Goal: Information Seeking & Learning: Learn about a topic

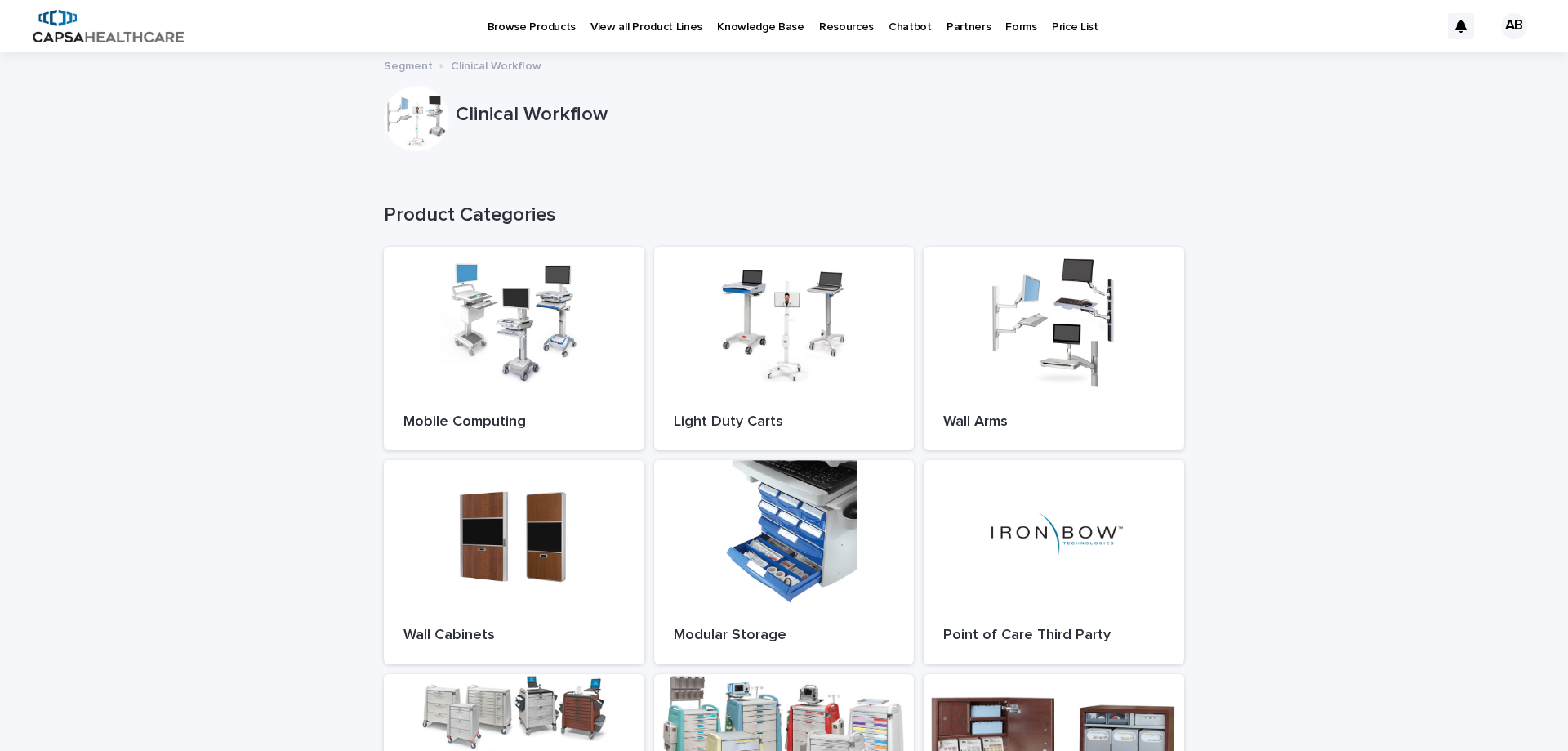
click at [1005, 26] on p "Forms" at bounding box center [1020, 17] width 31 height 35
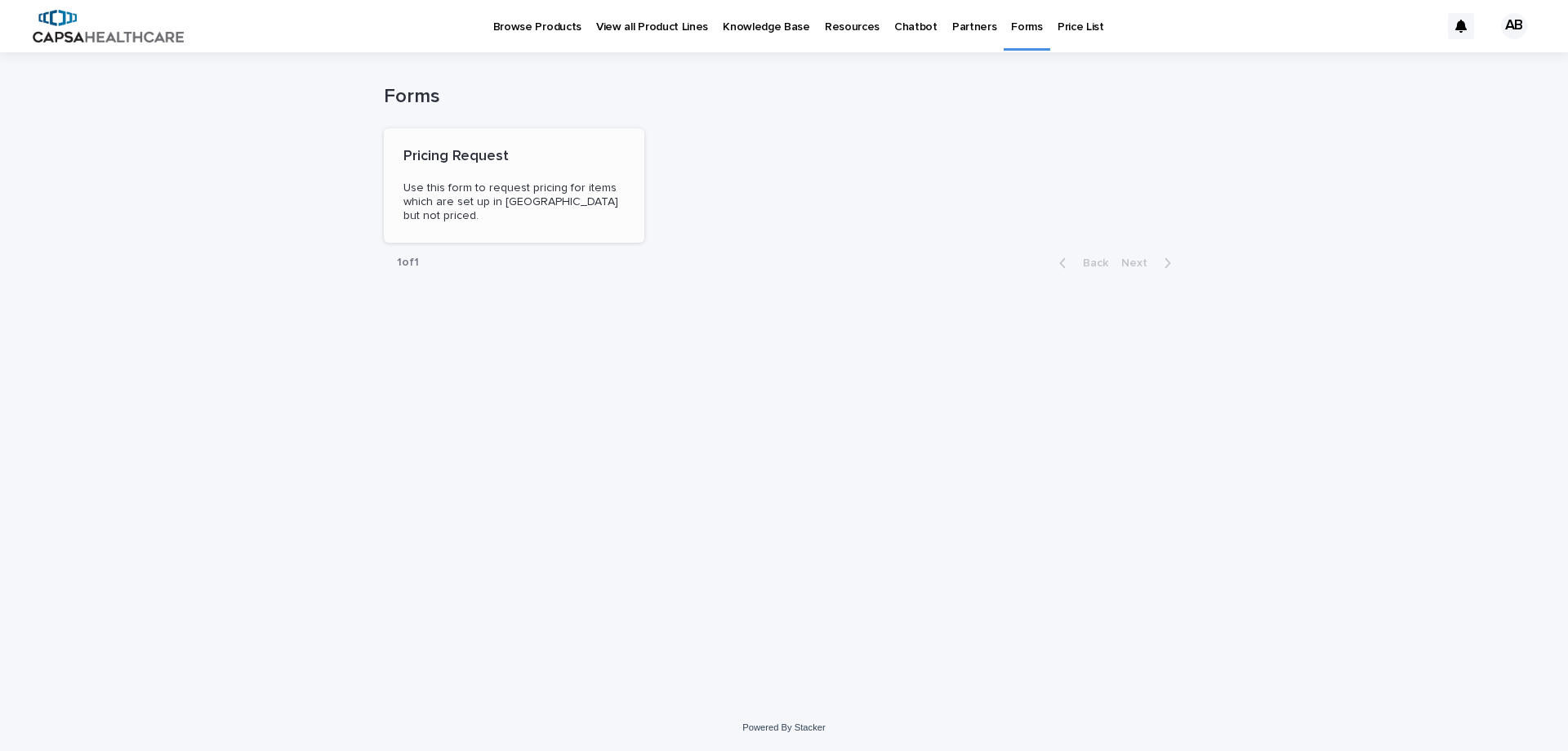
click at [447, 149] on p "Pricing Request" at bounding box center [513, 157] width 221 height 18
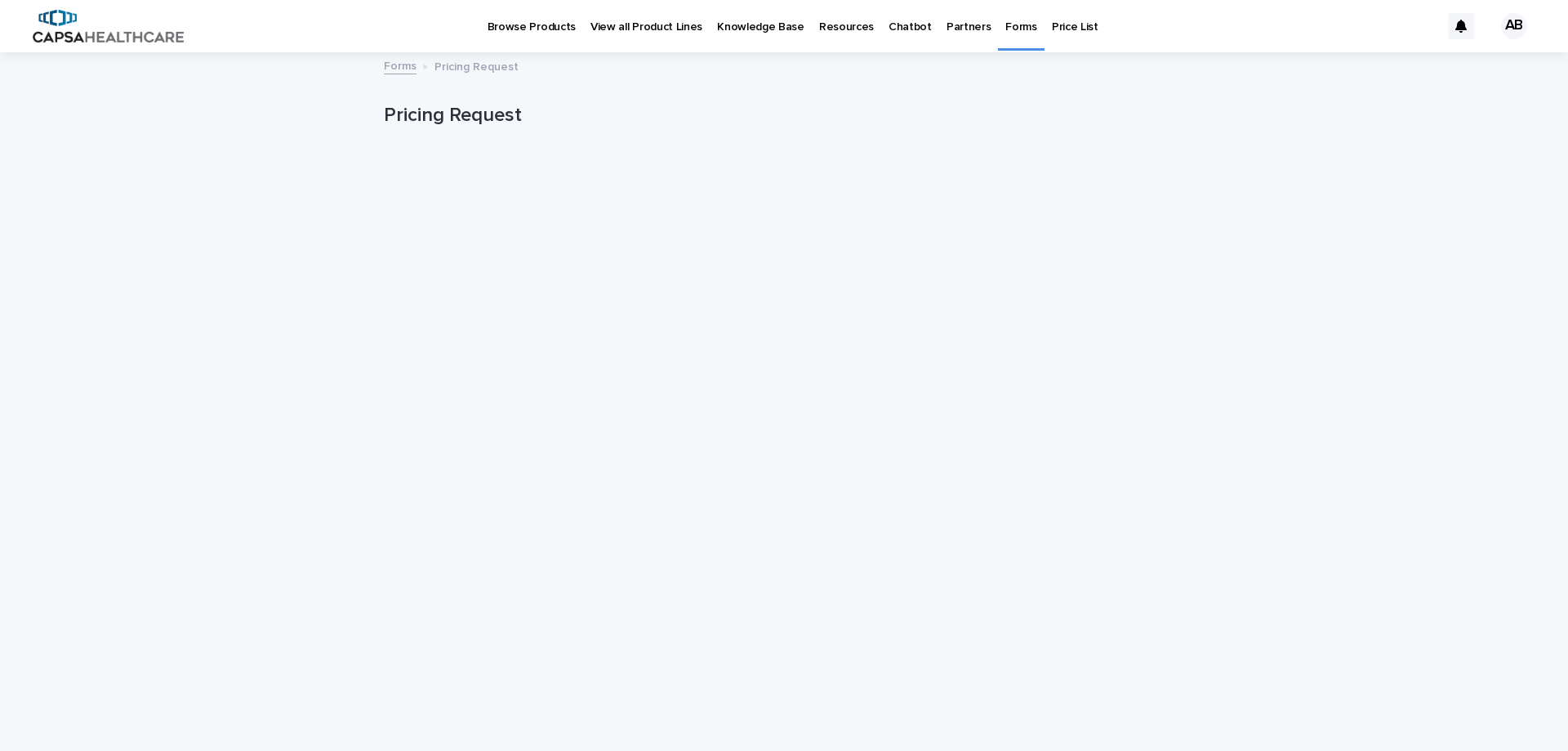
click at [529, 27] on p "Browse Products" at bounding box center [531, 17] width 88 height 35
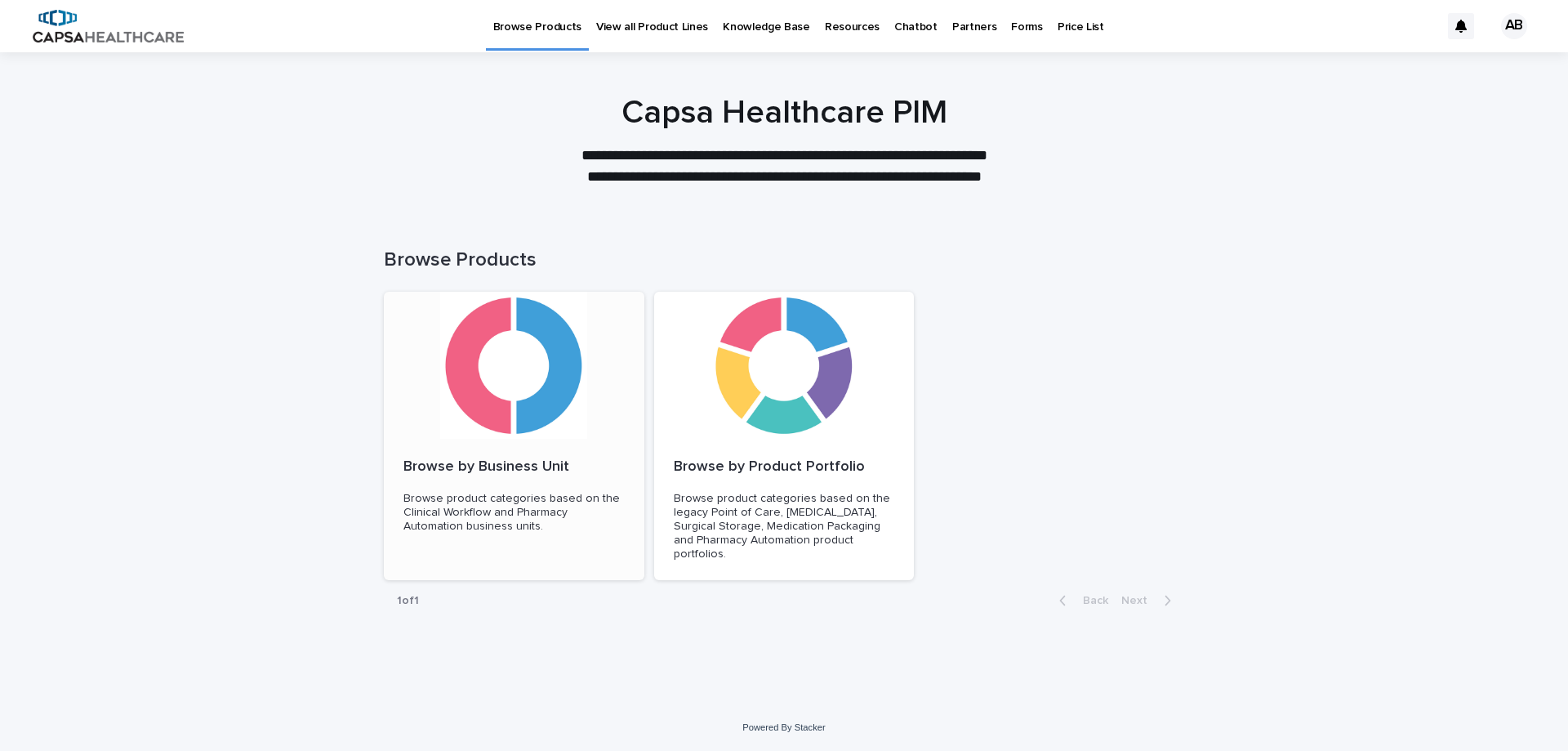
click at [508, 430] on div at bounding box center [514, 365] width 261 height 147
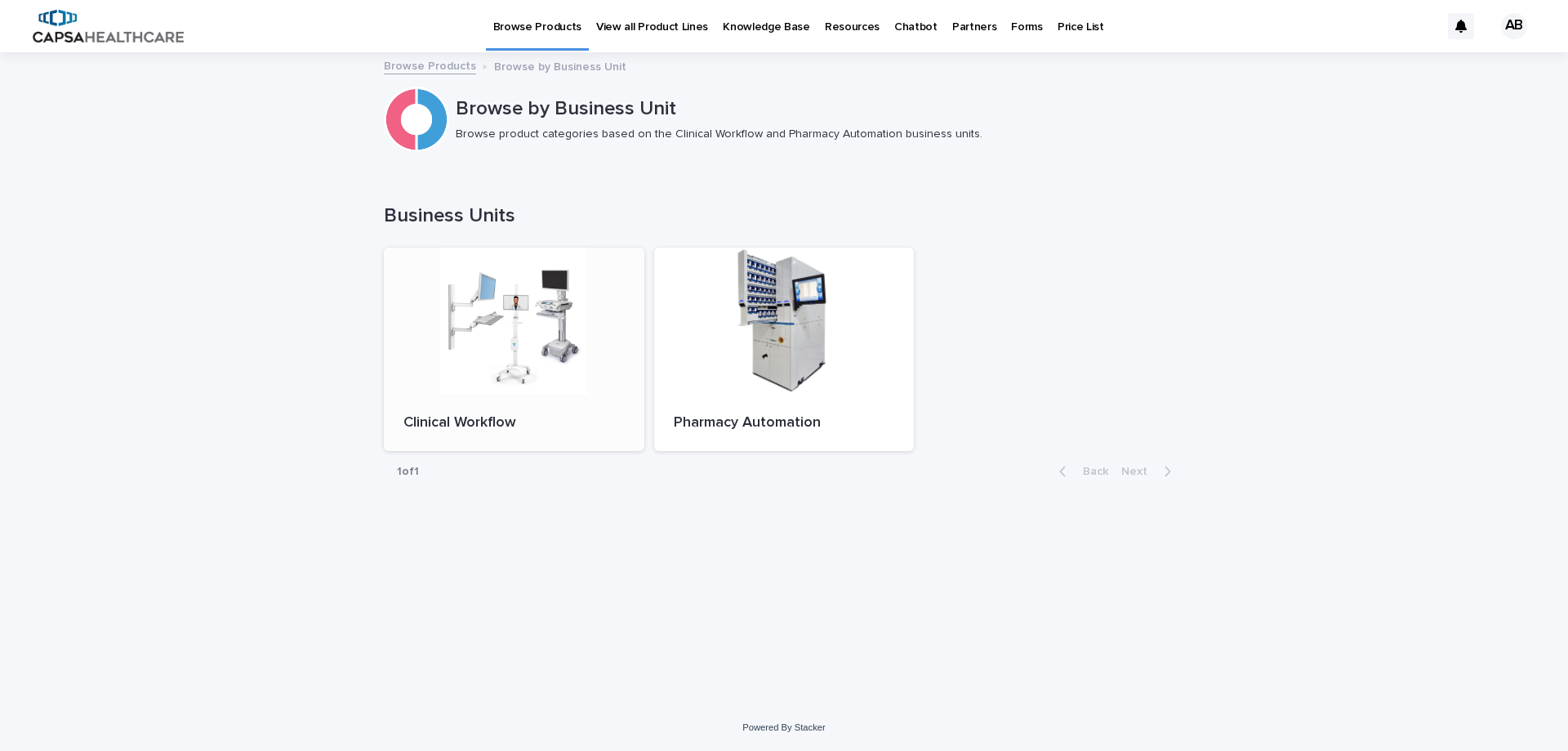
click at [519, 366] on div at bounding box center [514, 321] width 261 height 147
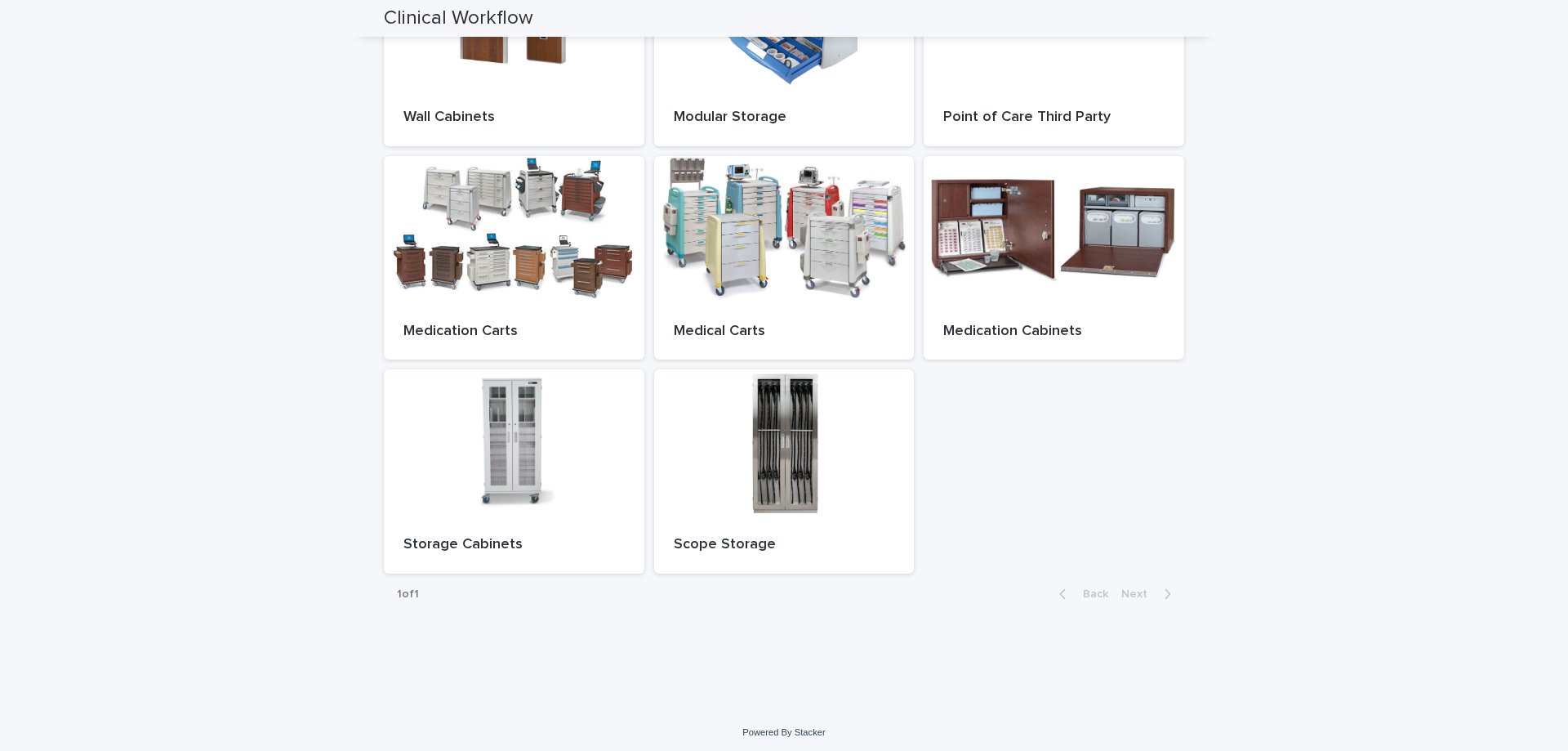
scroll to position [524, 0]
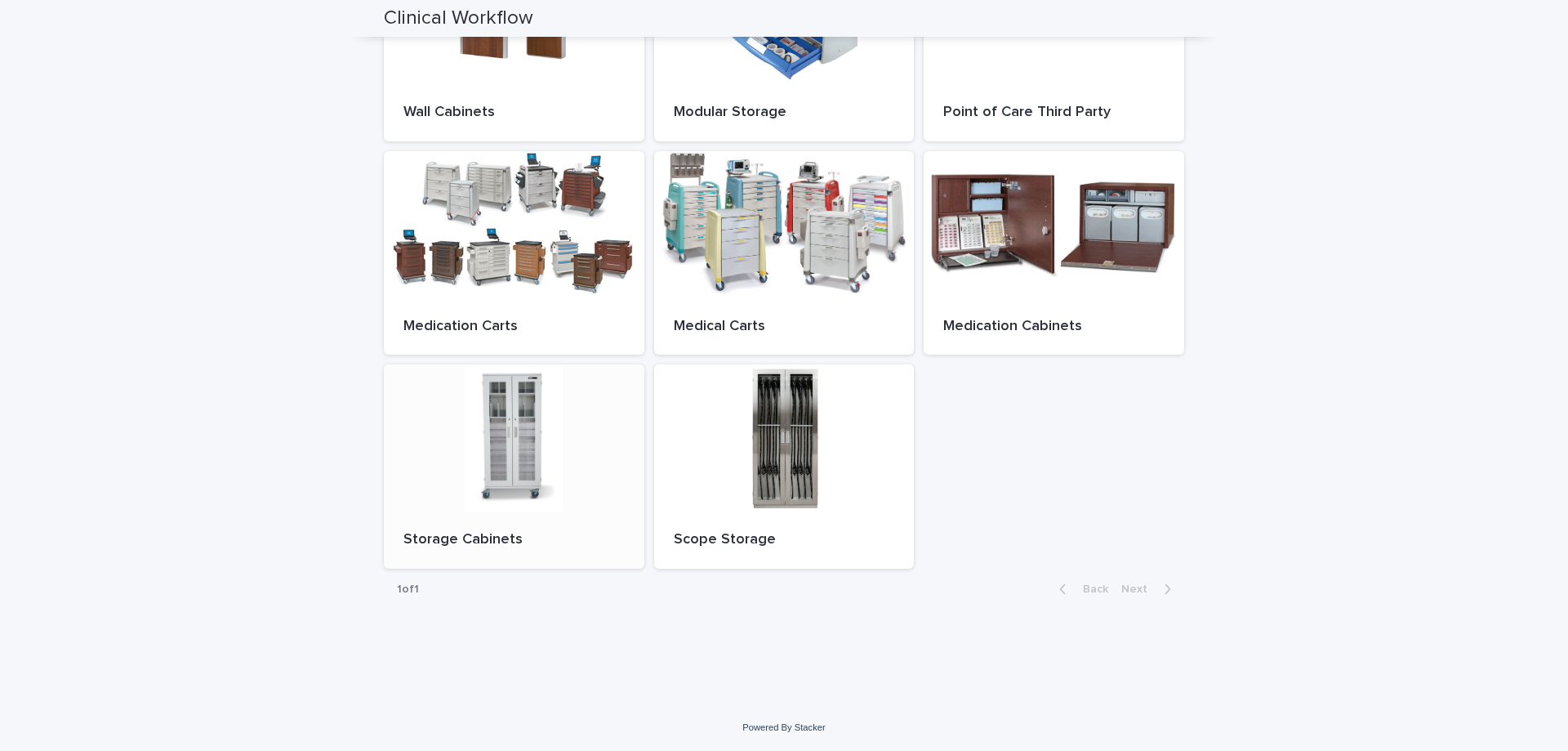
click at [482, 463] on div at bounding box center [514, 438] width 261 height 147
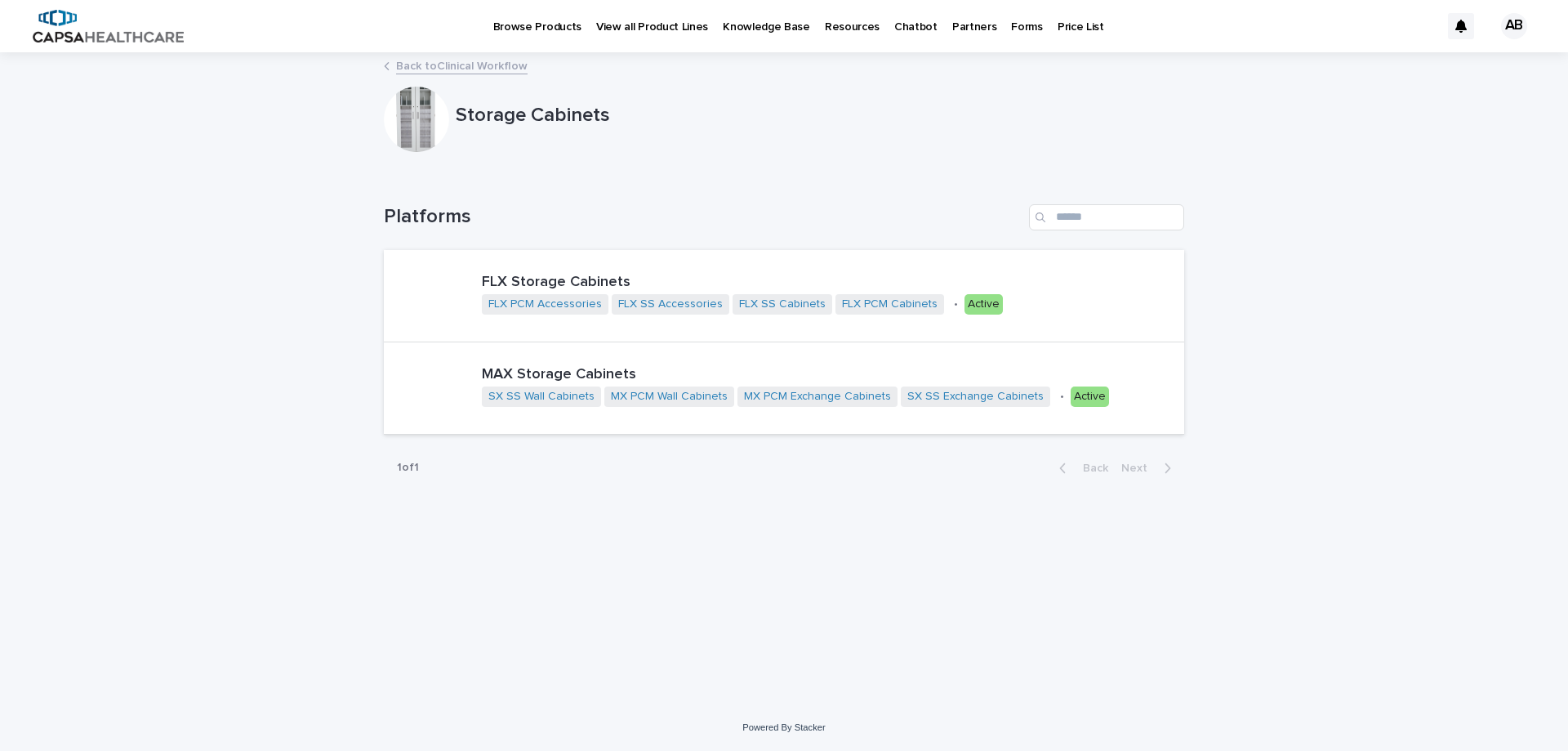
click at [505, 62] on link "Back to Clinical Workflow" at bounding box center [462, 64] width 132 height 19
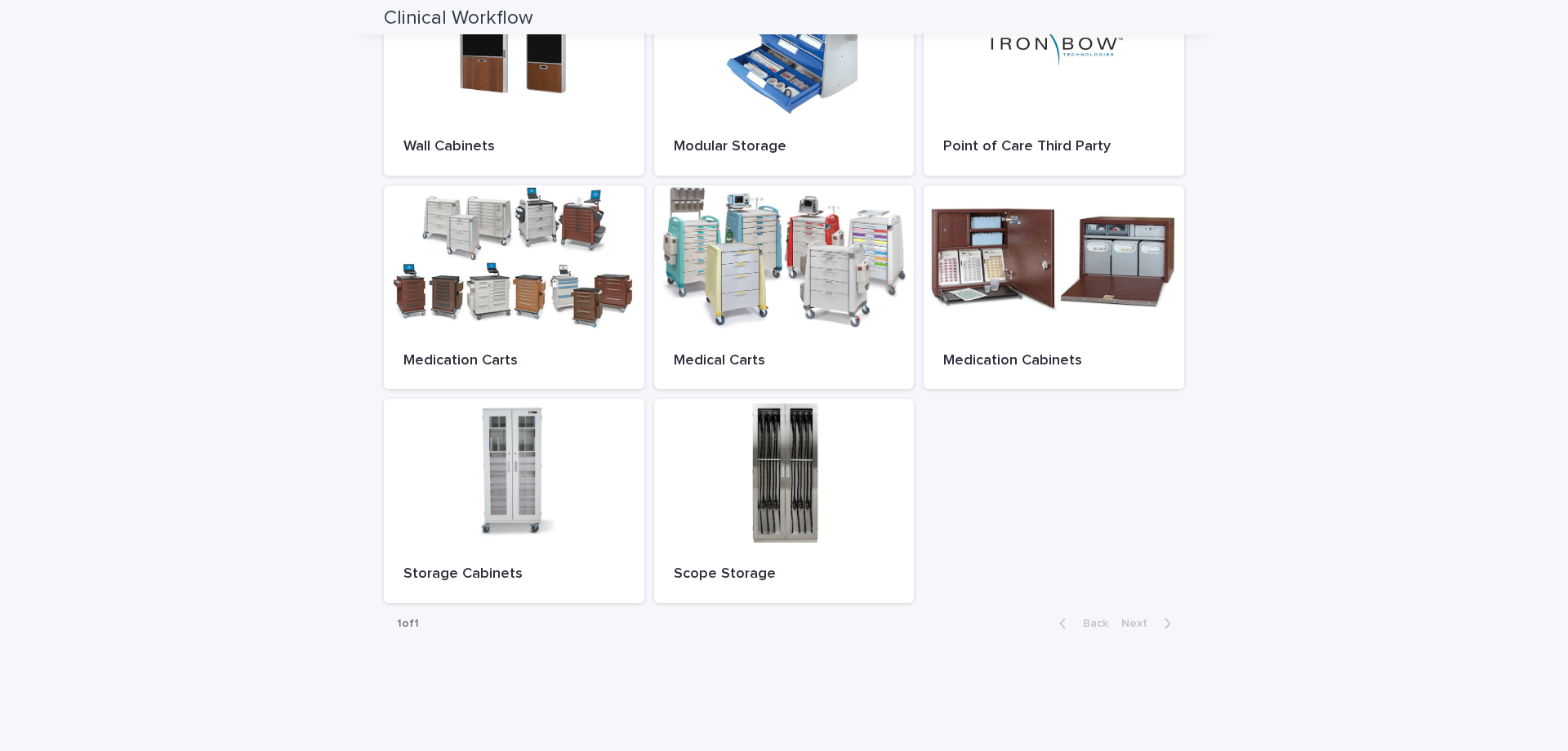
scroll to position [490, 0]
click at [789, 505] on div at bounding box center [784, 472] width 261 height 147
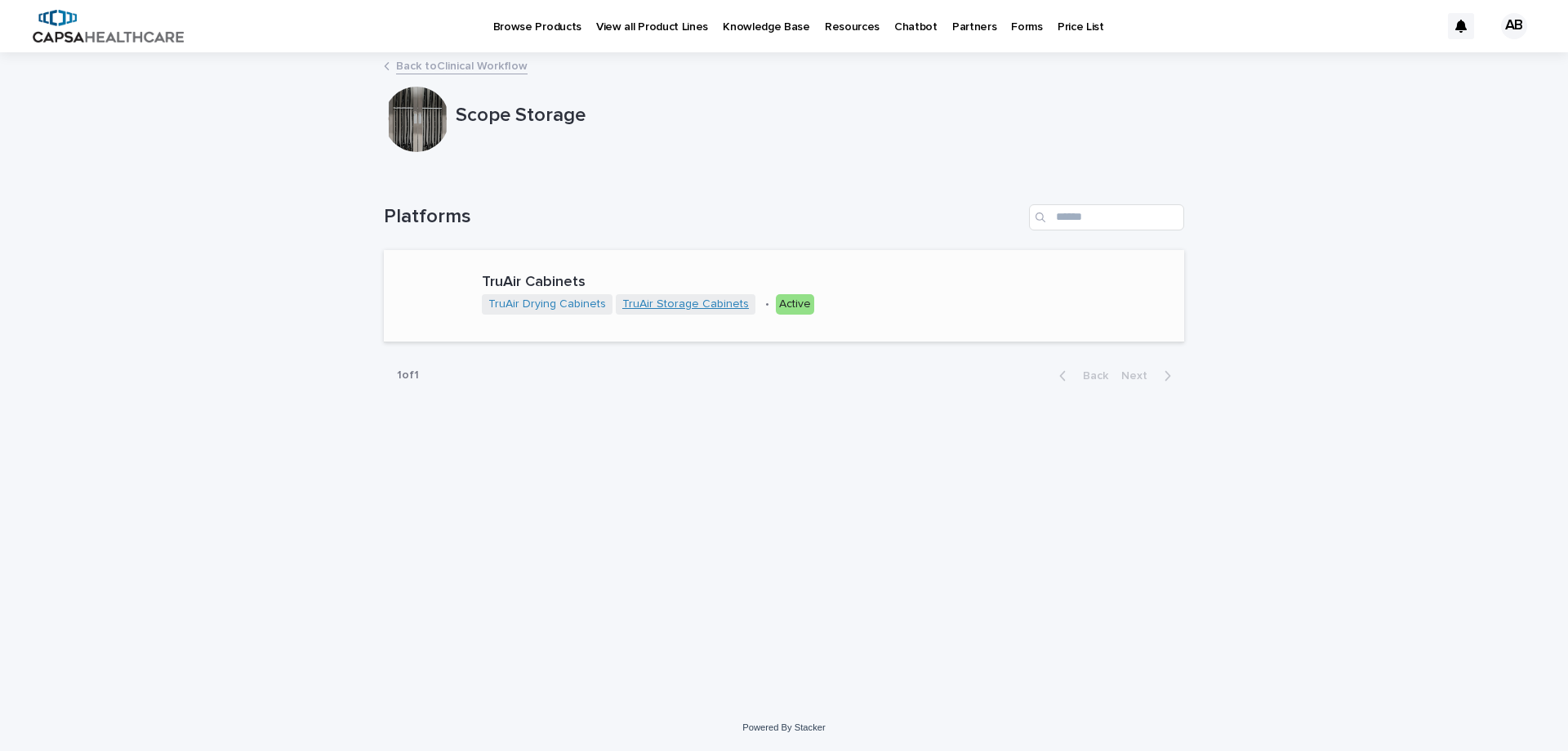
click at [678, 305] on link "TruAir Storage Cabinets" at bounding box center [685, 304] width 127 height 14
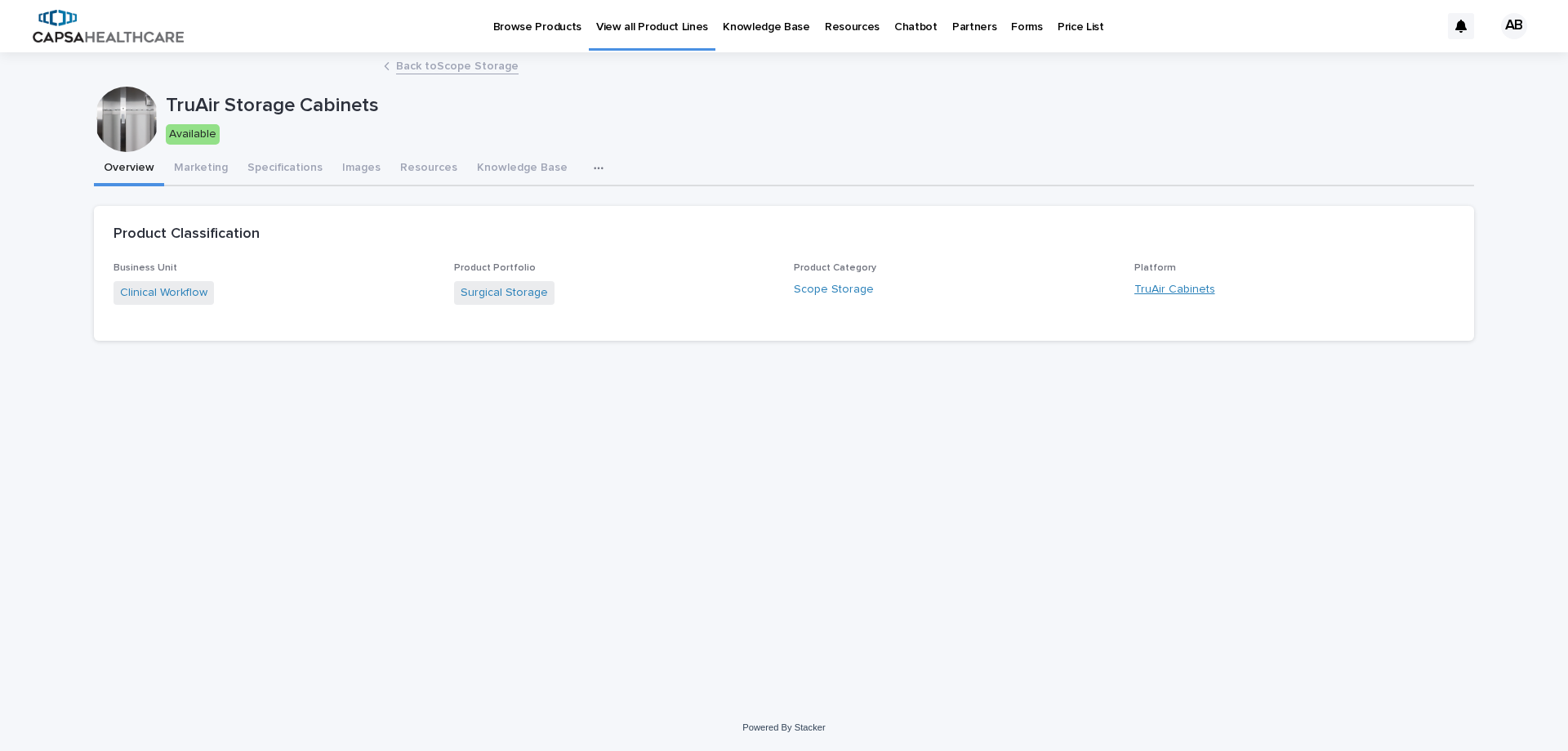
click at [1179, 285] on link "TruAir Cabinets" at bounding box center [1175, 289] width 81 height 17
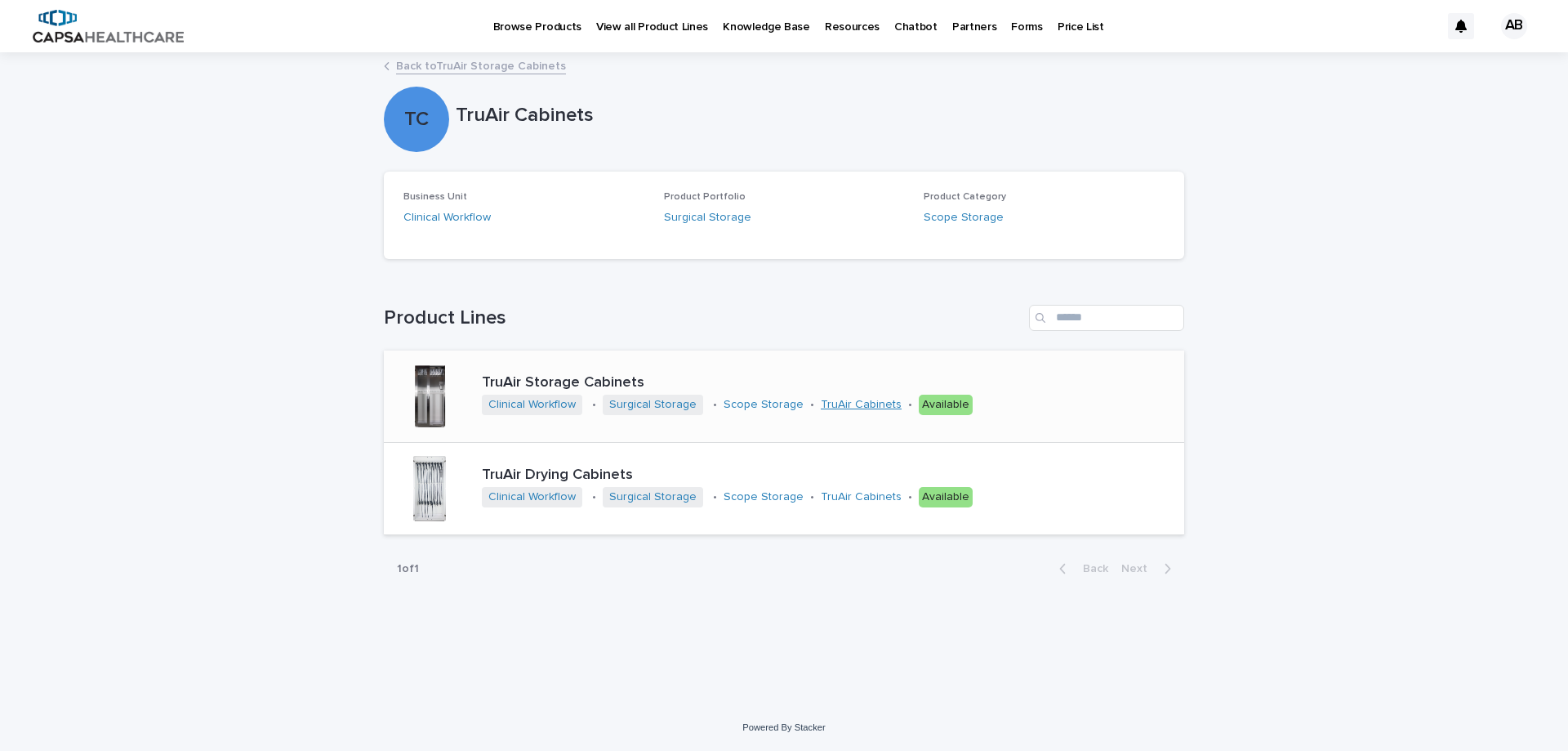
click at [848, 407] on link "TruAir Cabinets" at bounding box center [862, 405] width 81 height 14
click at [850, 403] on link "TruAir Cabinets" at bounding box center [862, 405] width 81 height 14
click at [755, 23] on p "Knowledge Base" at bounding box center [767, 17] width 87 height 35
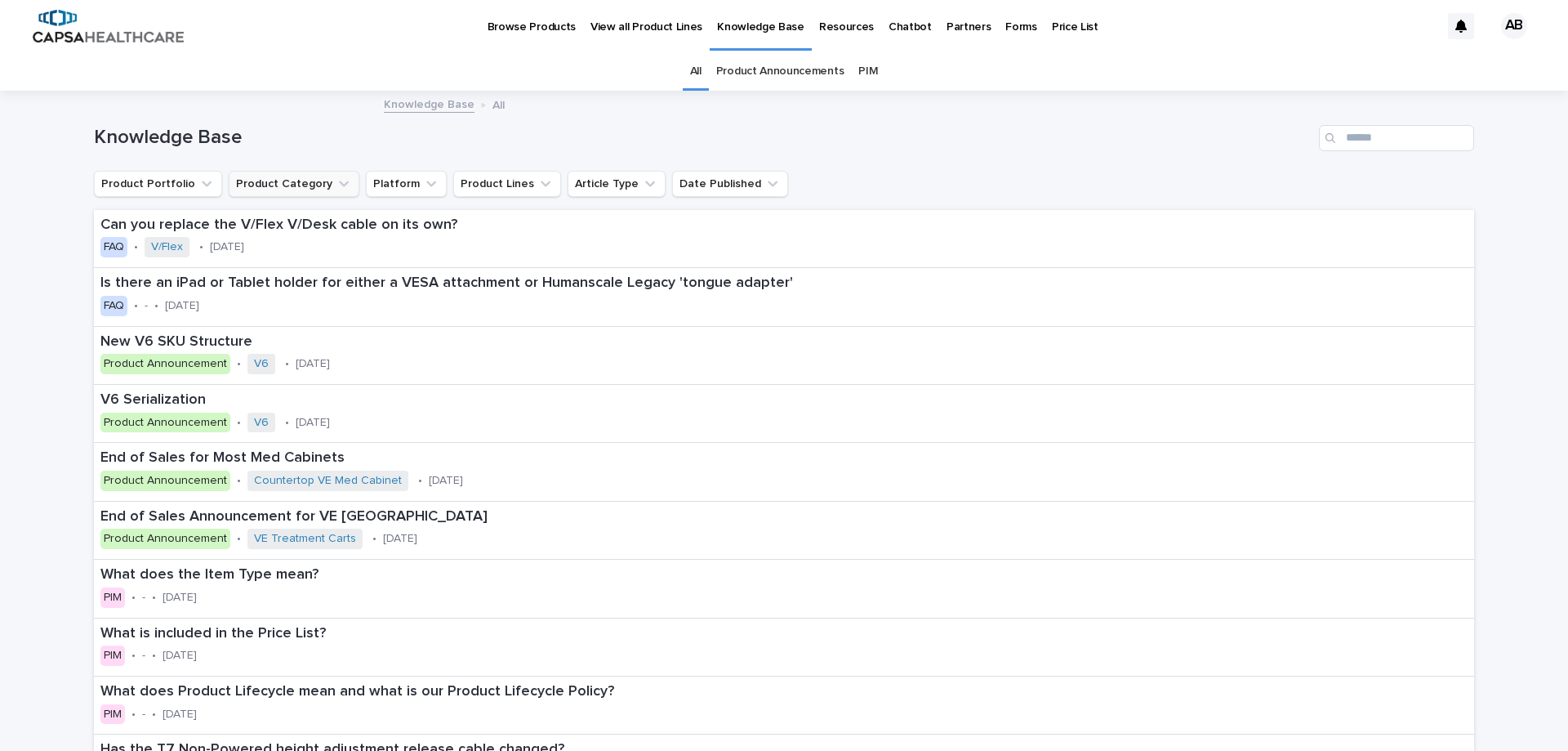
click at [308, 188] on button "Product Category" at bounding box center [294, 183] width 131 height 26
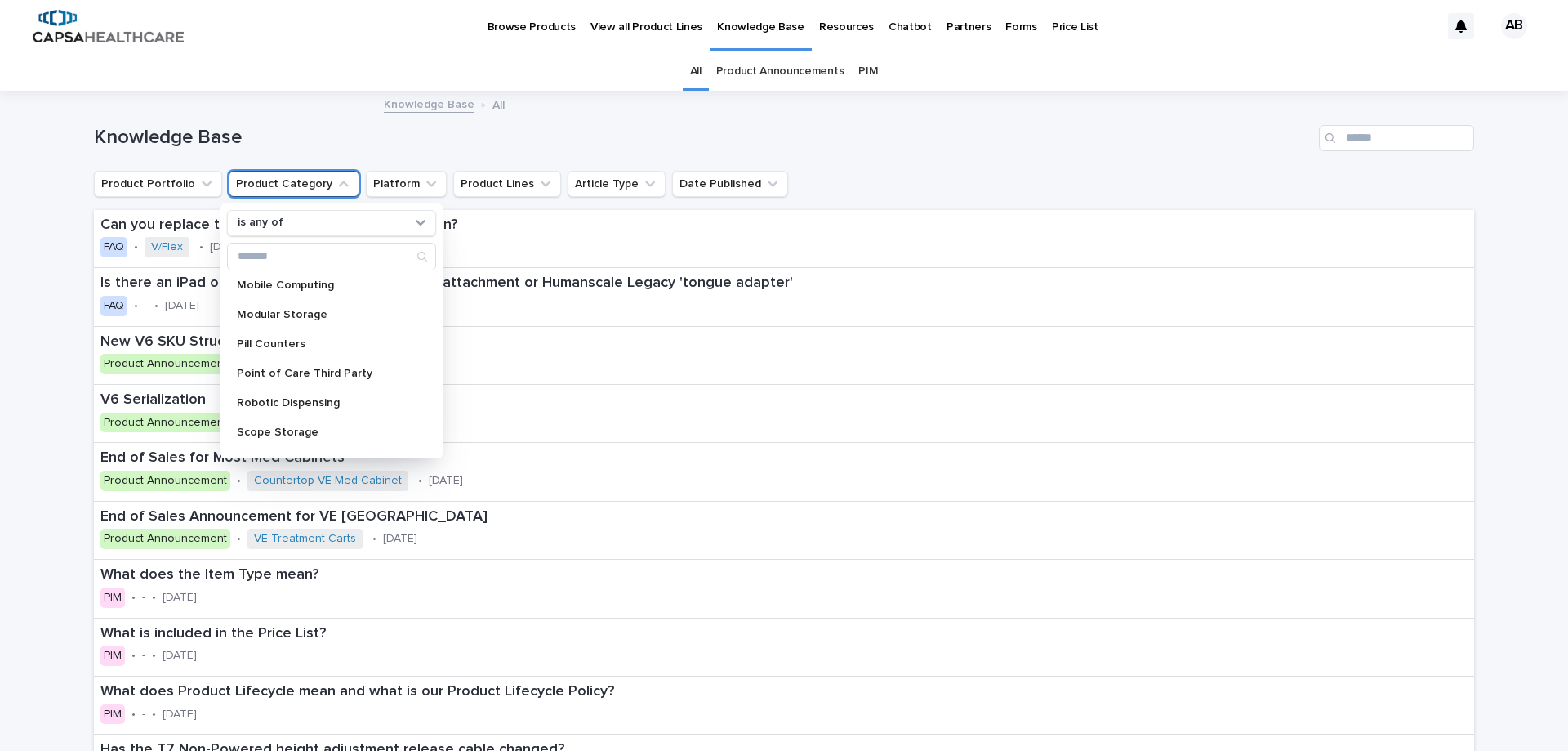
scroll to position [163, 0]
click at [310, 418] on p "Storage Cabinets" at bounding box center [323, 419] width 173 height 12
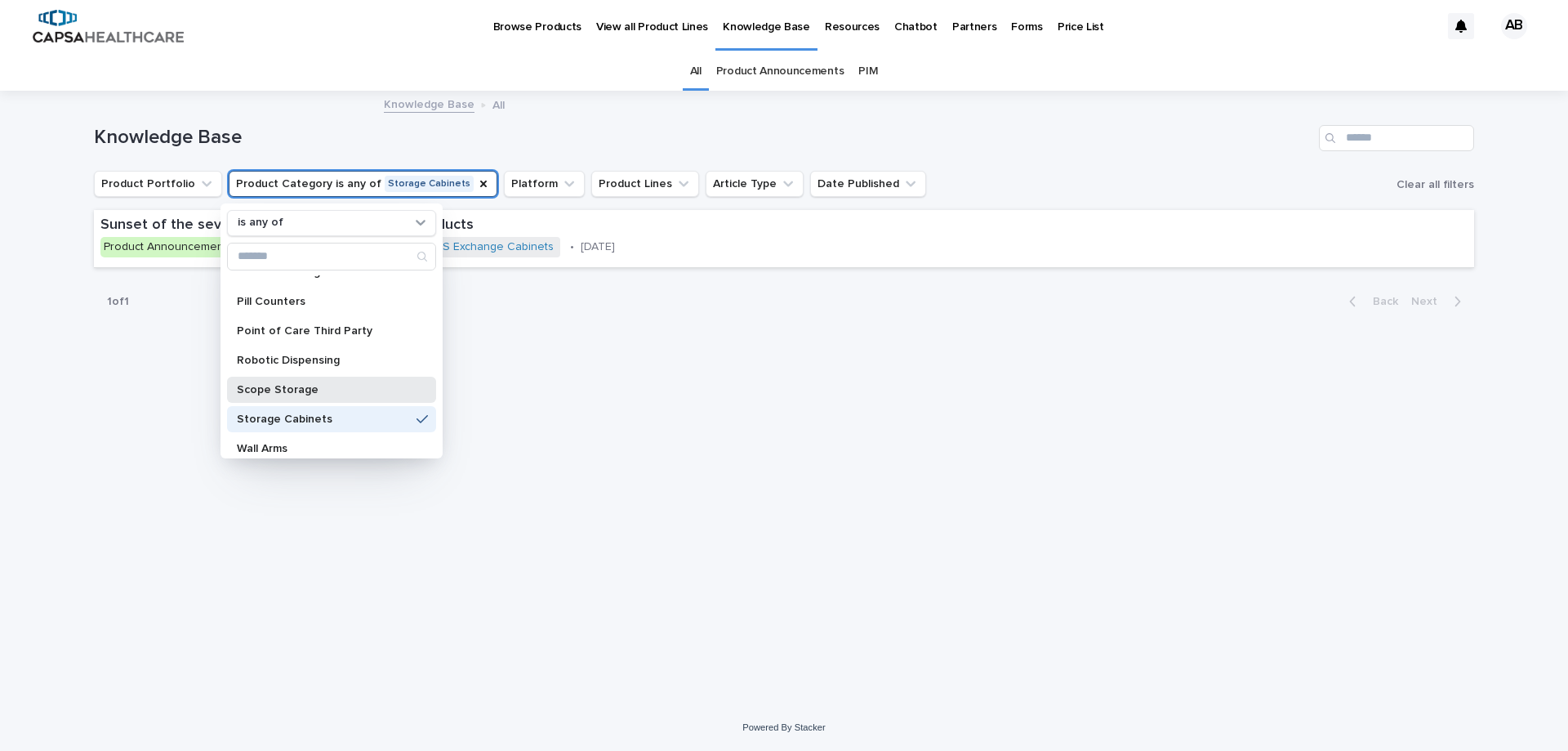
click at [290, 390] on p "Scope Storage" at bounding box center [323, 390] width 173 height 12
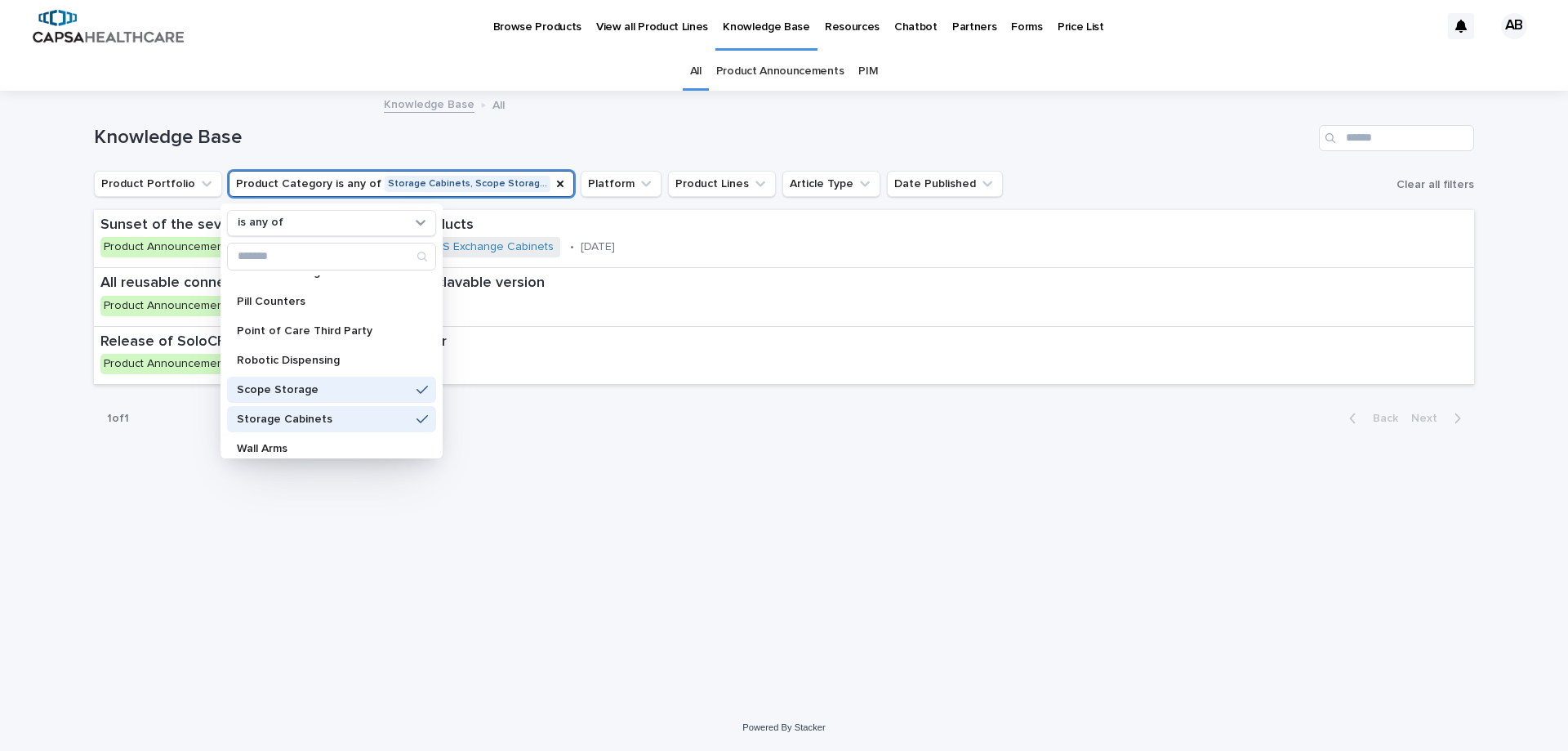
drag, startPoint x: 580, startPoint y: 571, endPoint x: 574, endPoint y: 562, distance: 10.8
click at [576, 571] on div "Loading... Saving… Loading... Saving… Knowledge Base Product Portfolio Product …" at bounding box center [784, 377] width 1397 height 571
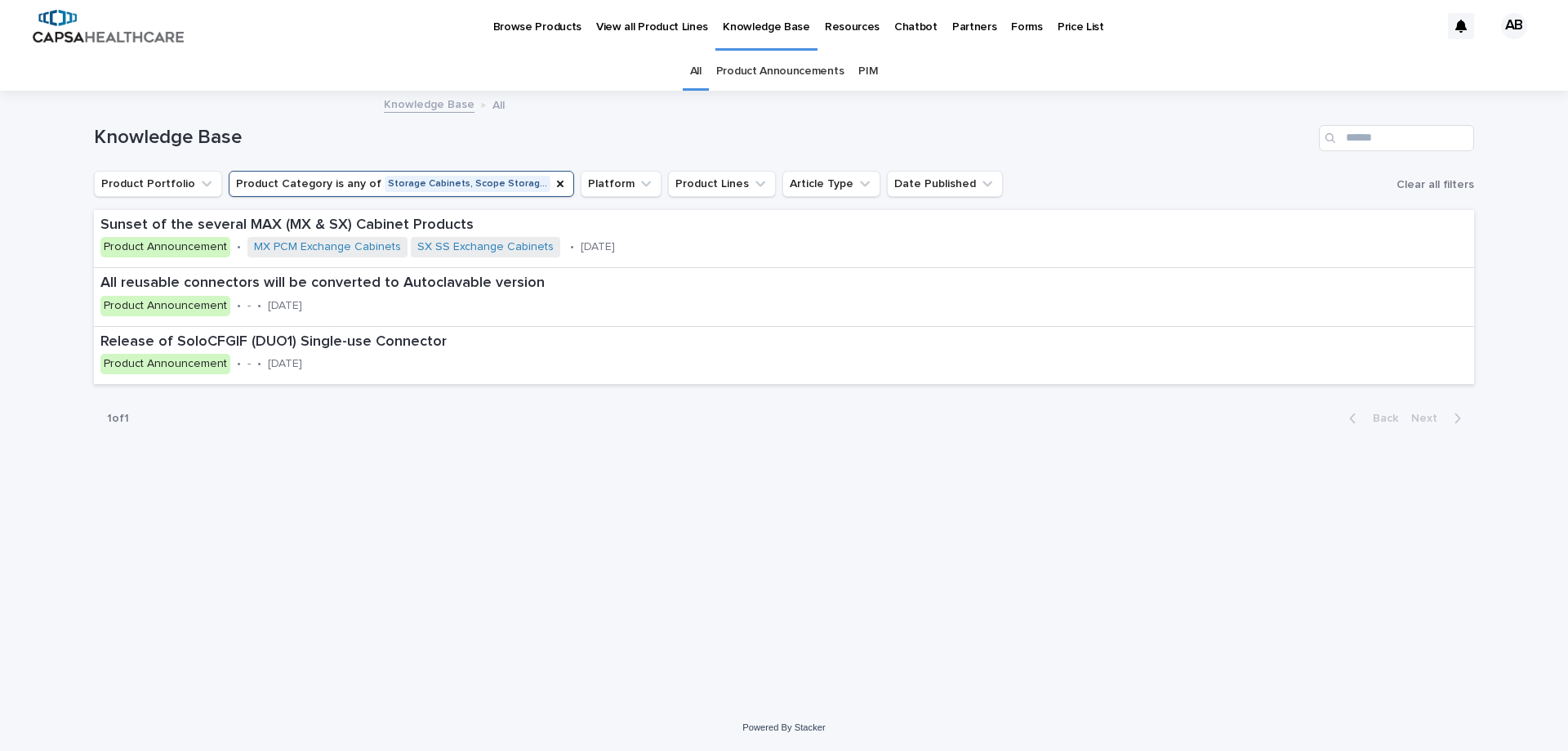
click at [868, 72] on link "PIM" at bounding box center [869, 71] width 20 height 39
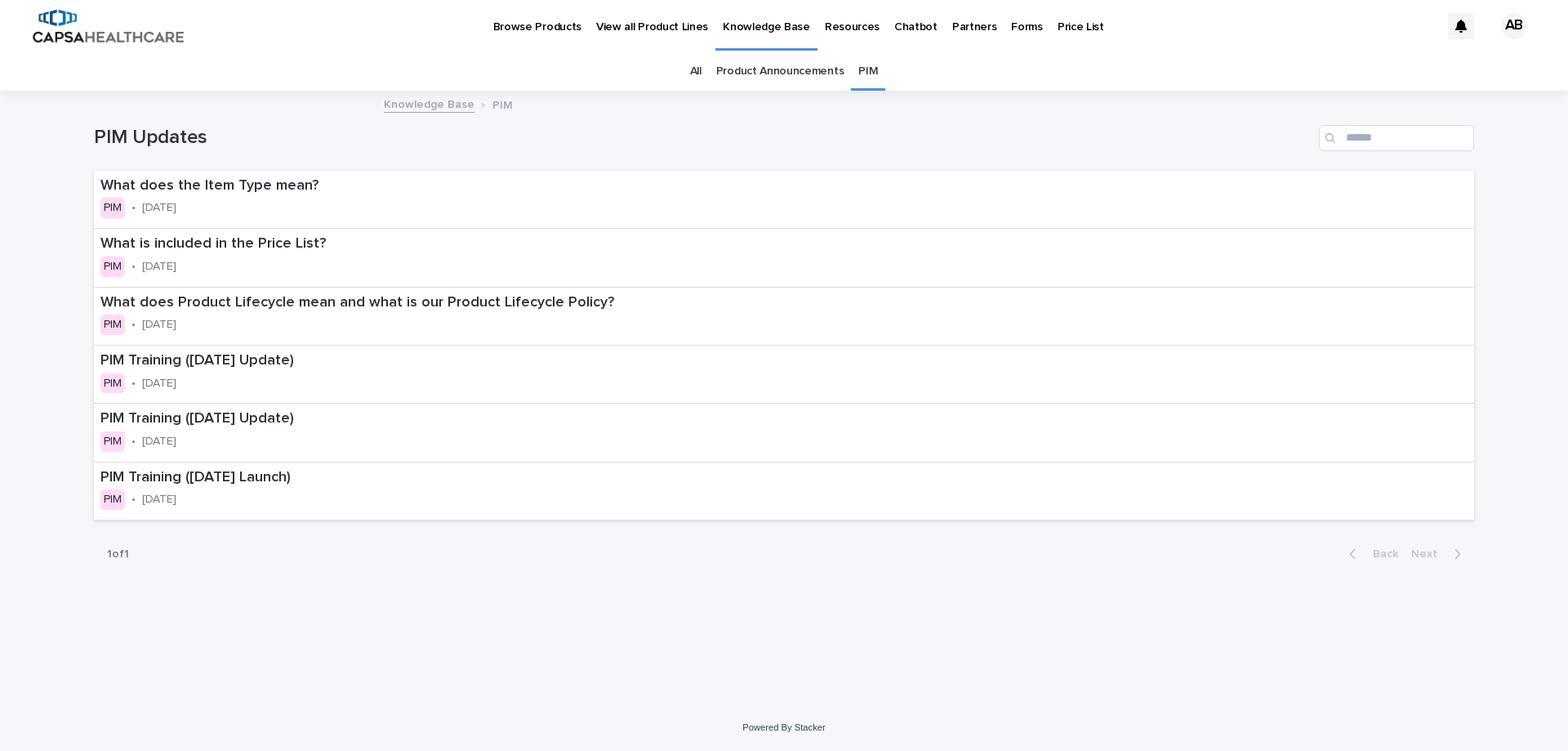
click at [803, 72] on link "Product Announcements" at bounding box center [780, 71] width 128 height 39
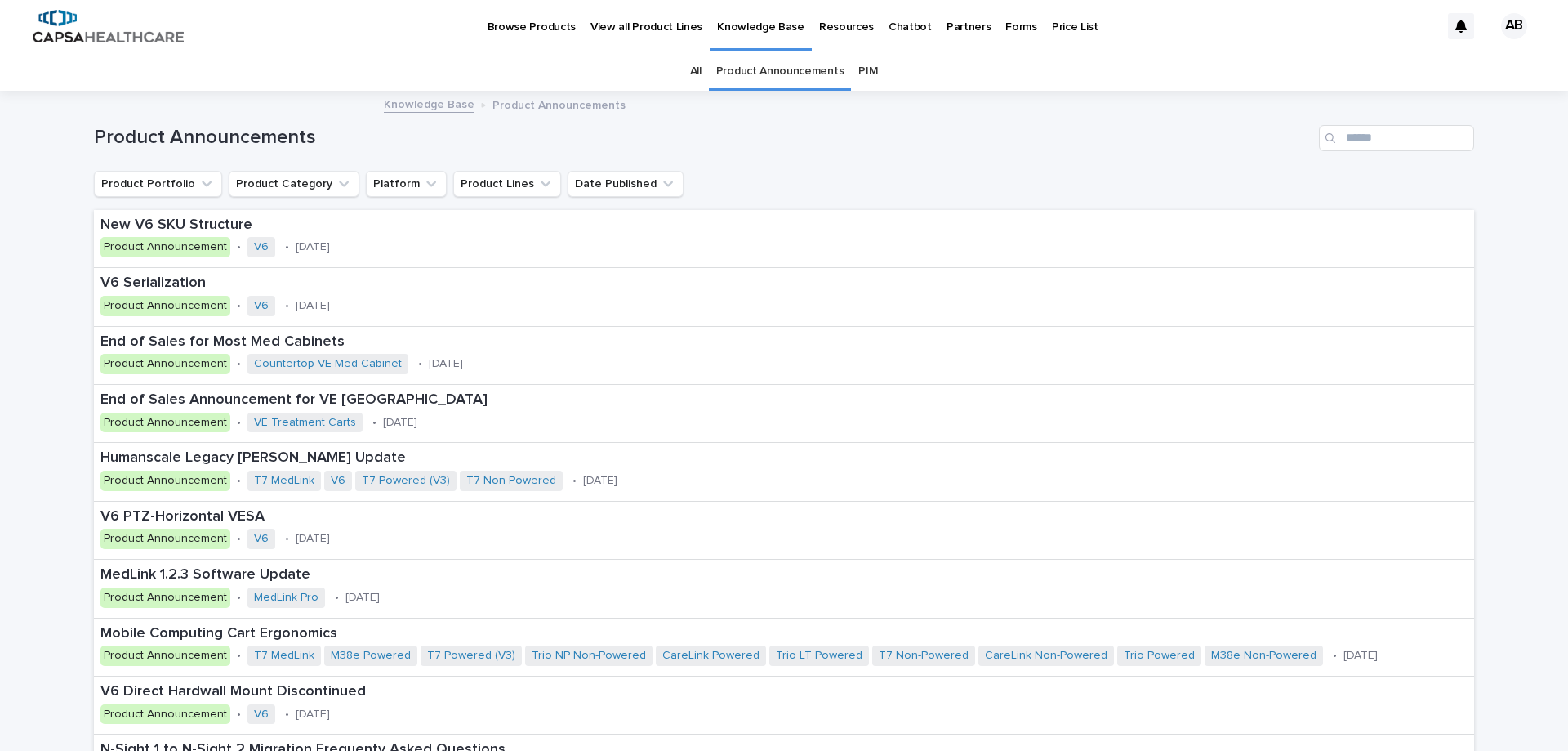
click at [828, 26] on p "Resources" at bounding box center [846, 17] width 54 height 35
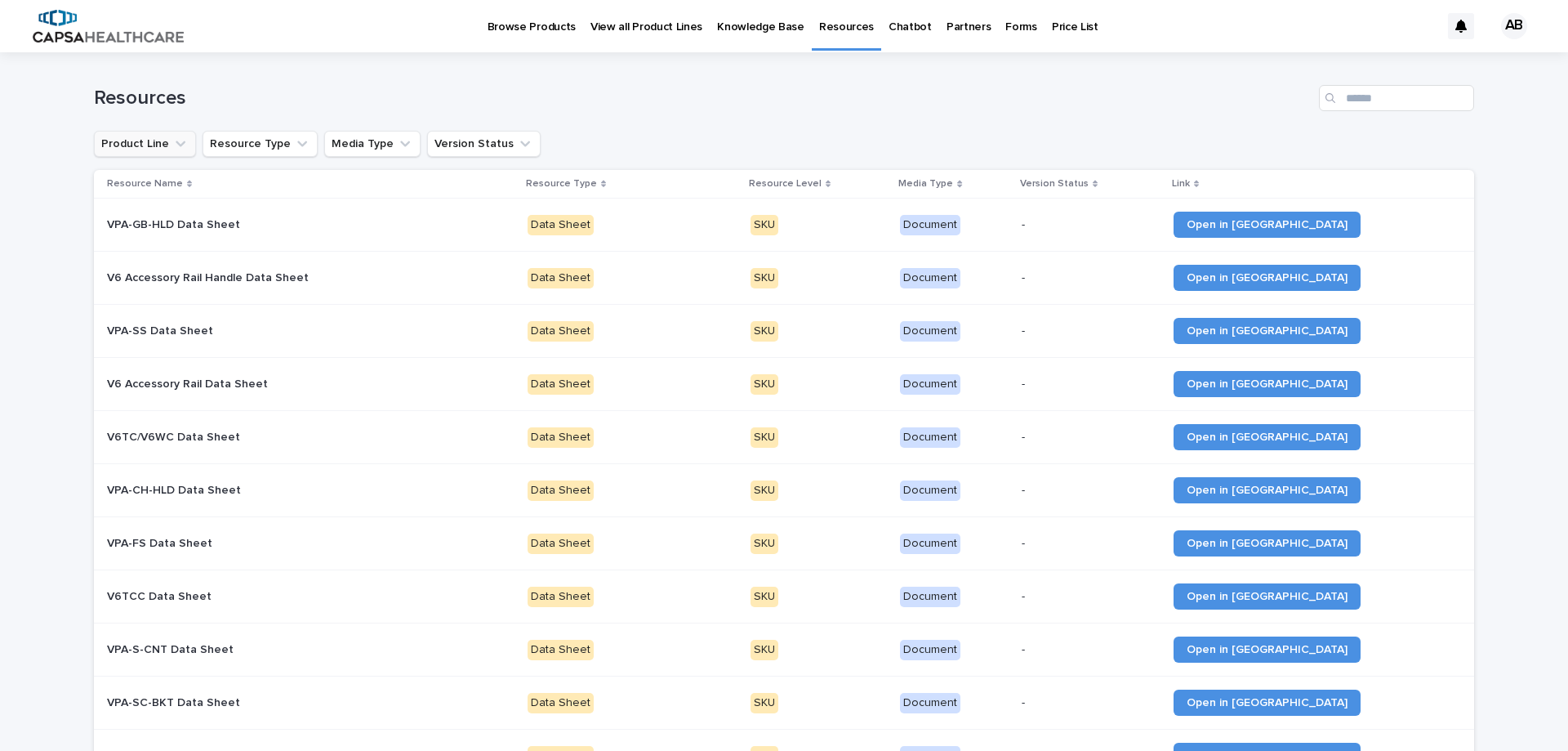
click at [154, 138] on button "Product Line" at bounding box center [145, 144] width 102 height 26
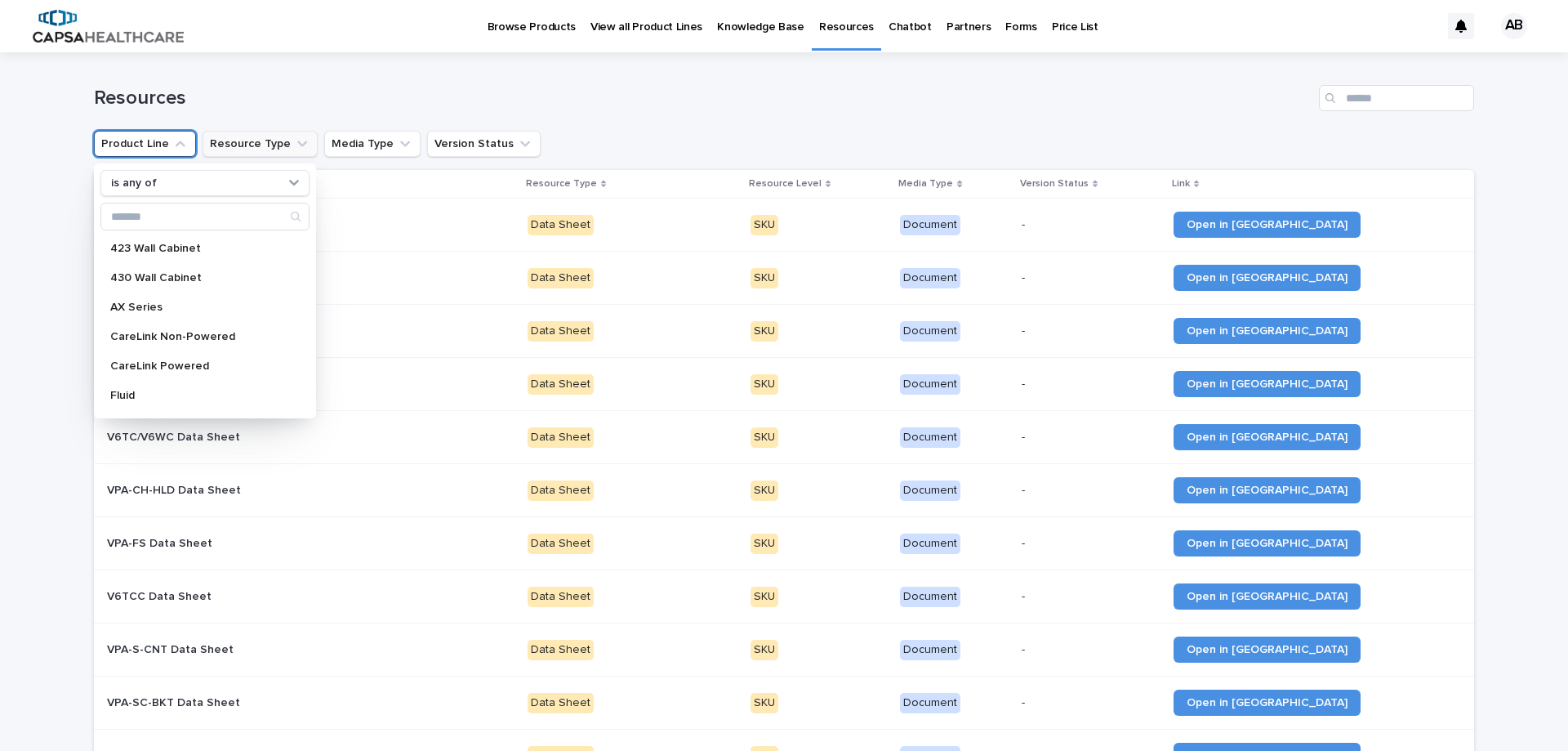
click at [269, 138] on button "Resource Type" at bounding box center [261, 144] width 115 height 26
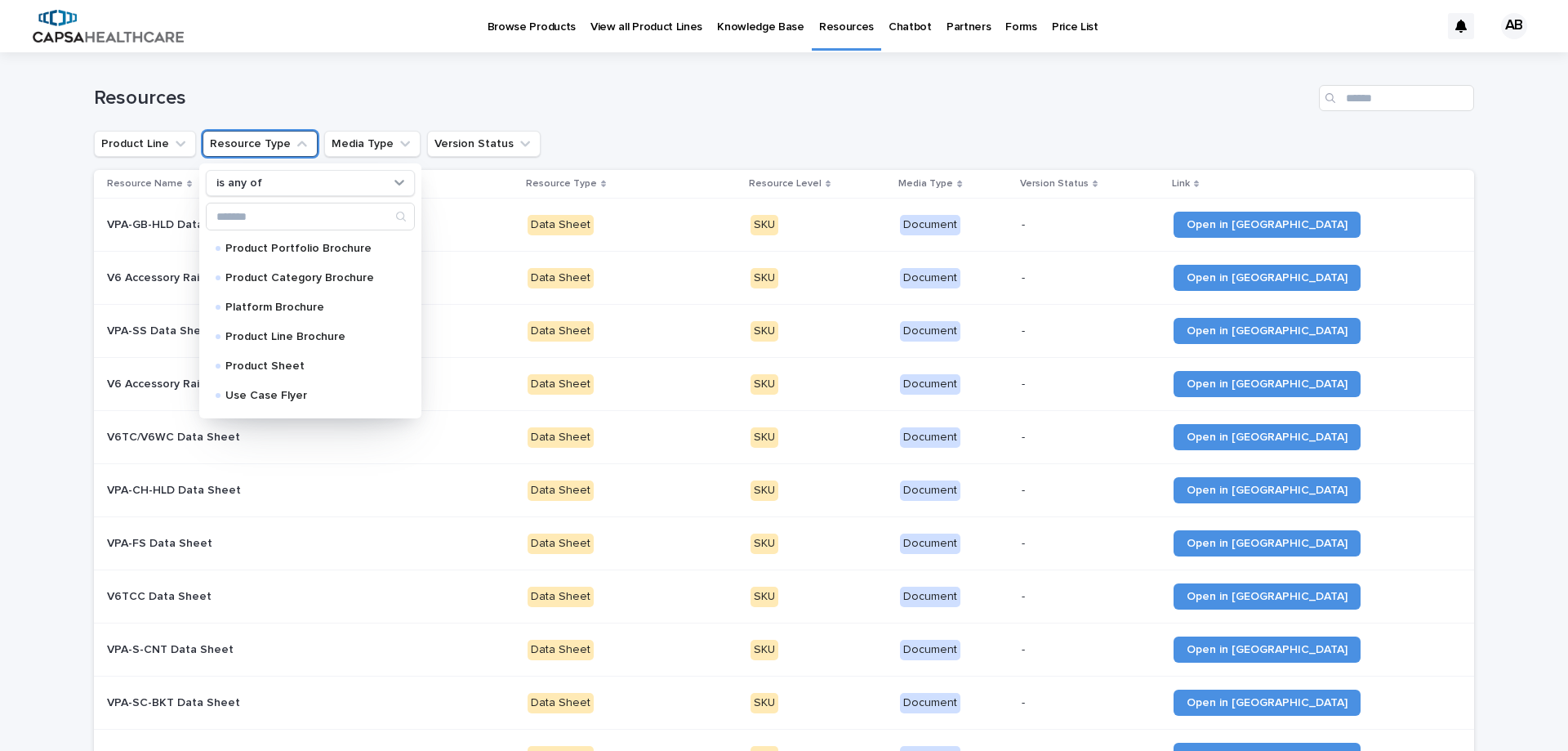
click at [690, 108] on h1 "Resources" at bounding box center [703, 98] width 1218 height 24
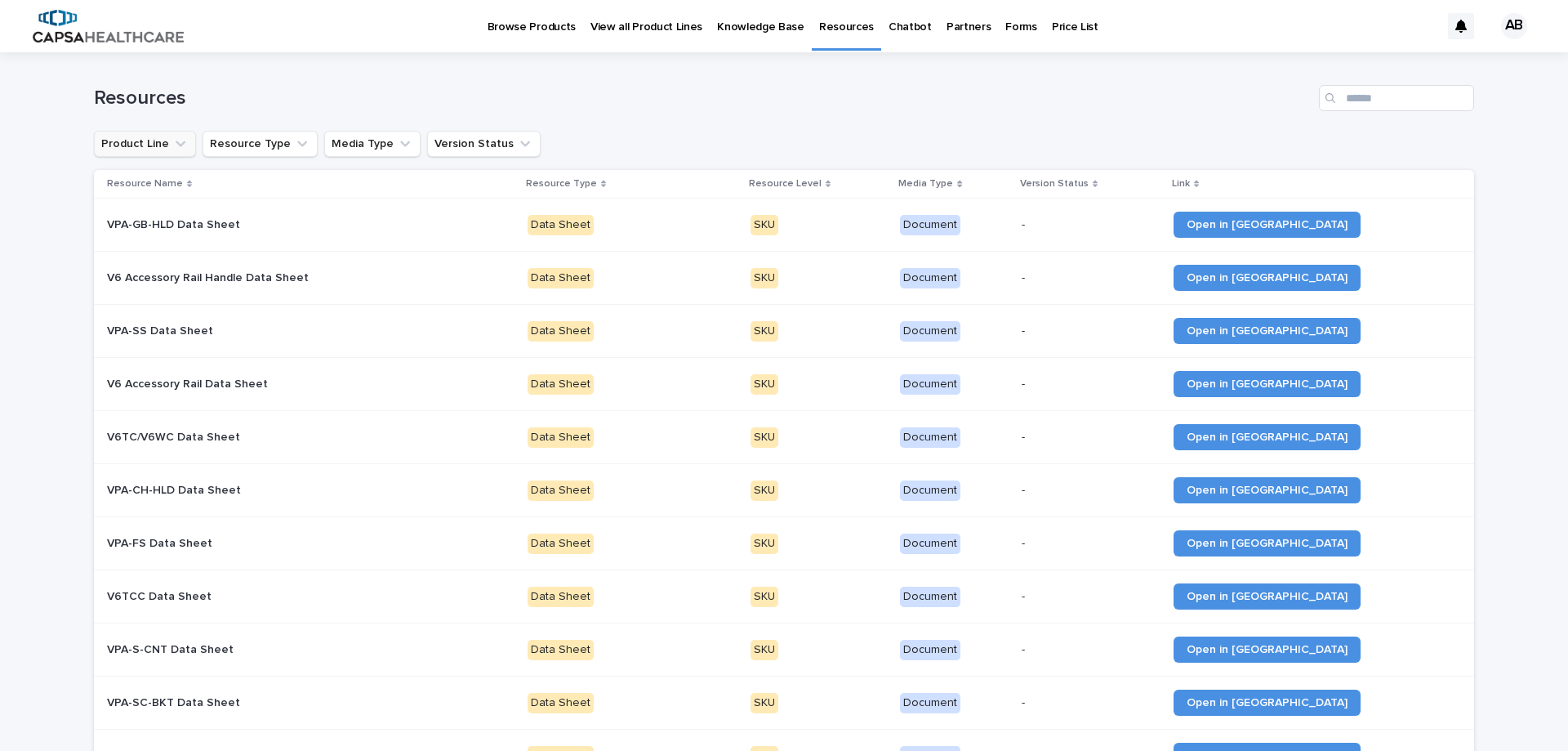
click at [129, 145] on button "Product Line" at bounding box center [145, 144] width 102 height 26
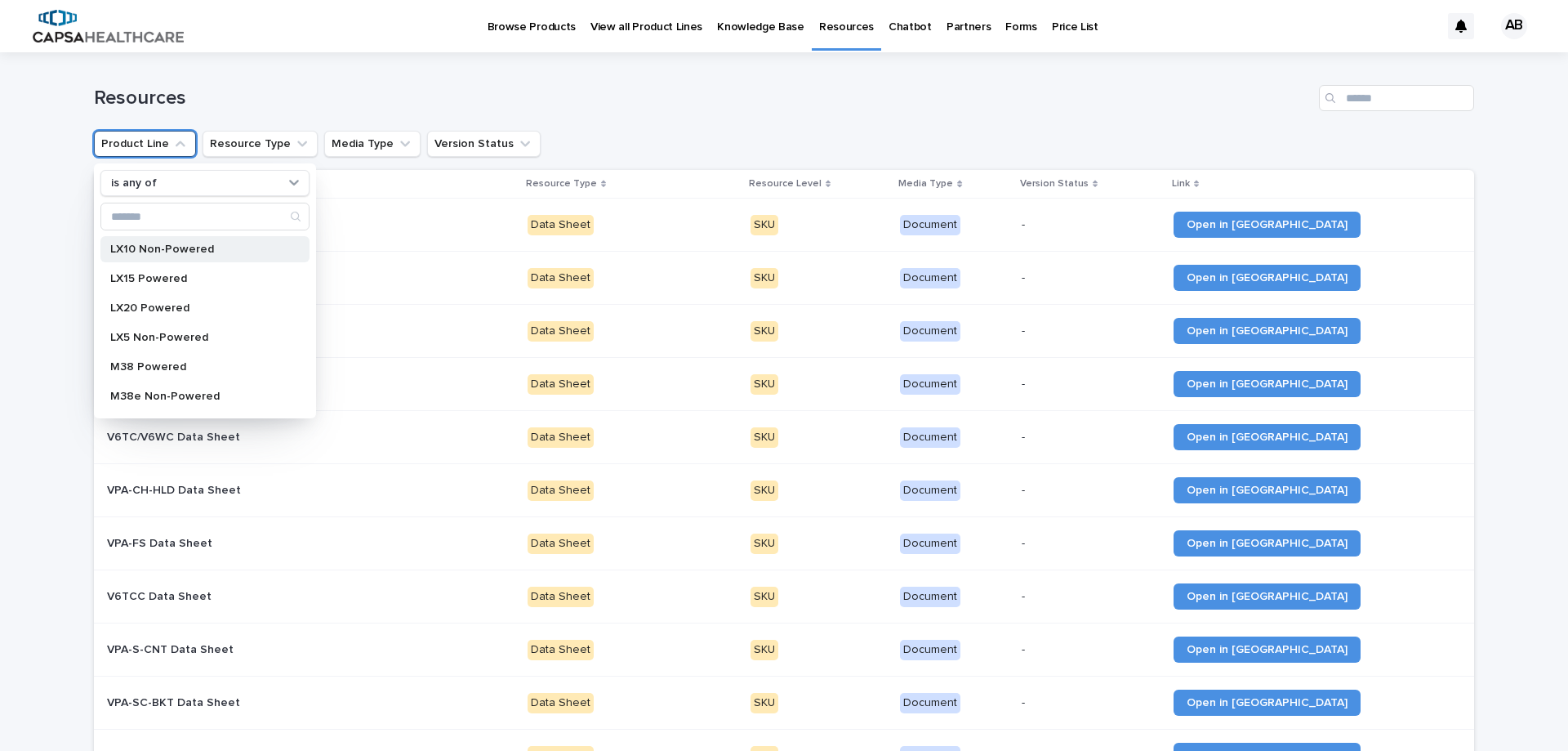
scroll to position [245, 0]
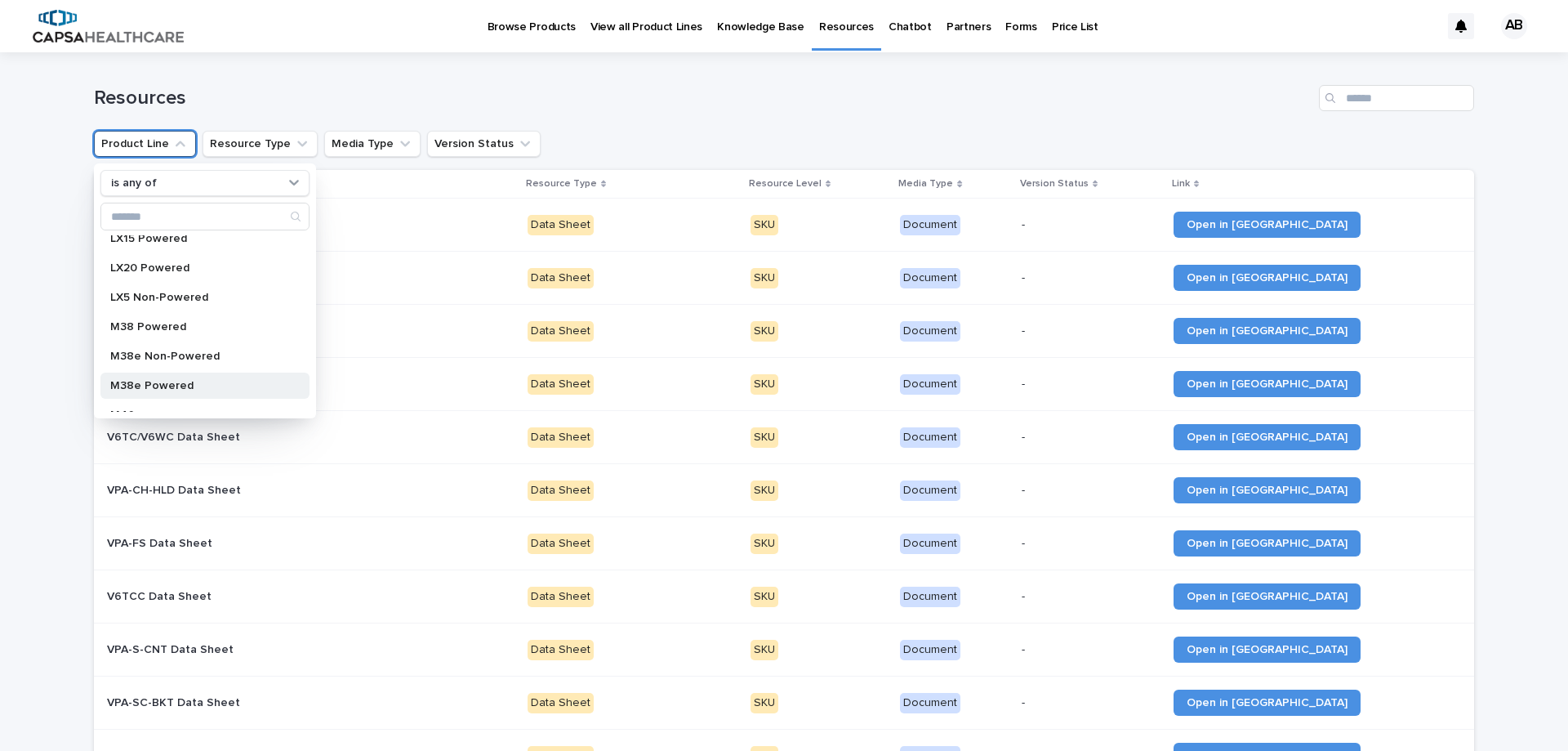
click at [159, 387] on p "M38e Powered" at bounding box center [196, 385] width 173 height 12
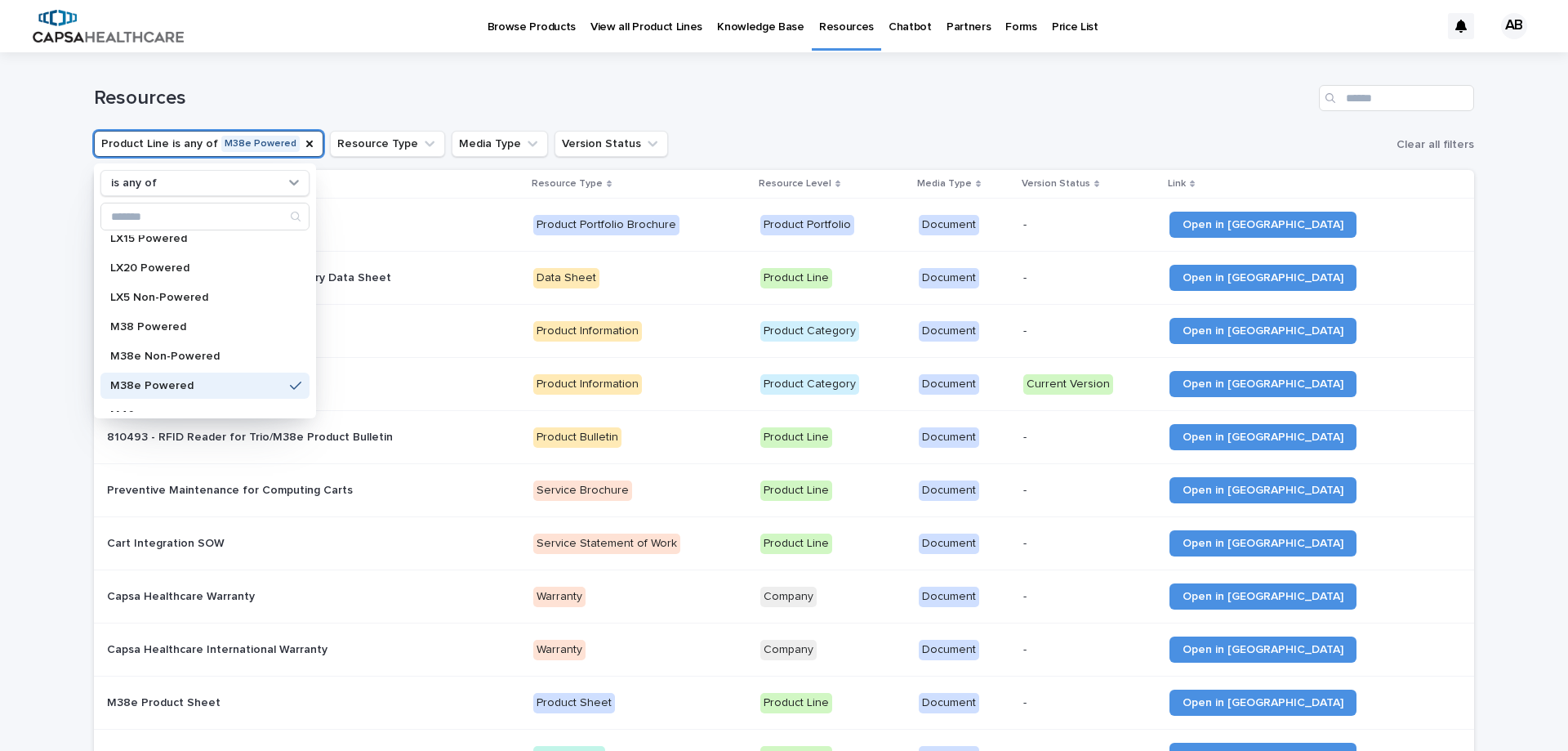
click at [36, 328] on div "Loading... Saving… Loading... Saving… Resources Product Line is any of M38e Pow…" at bounding box center [784, 619] width 1568 height 1134
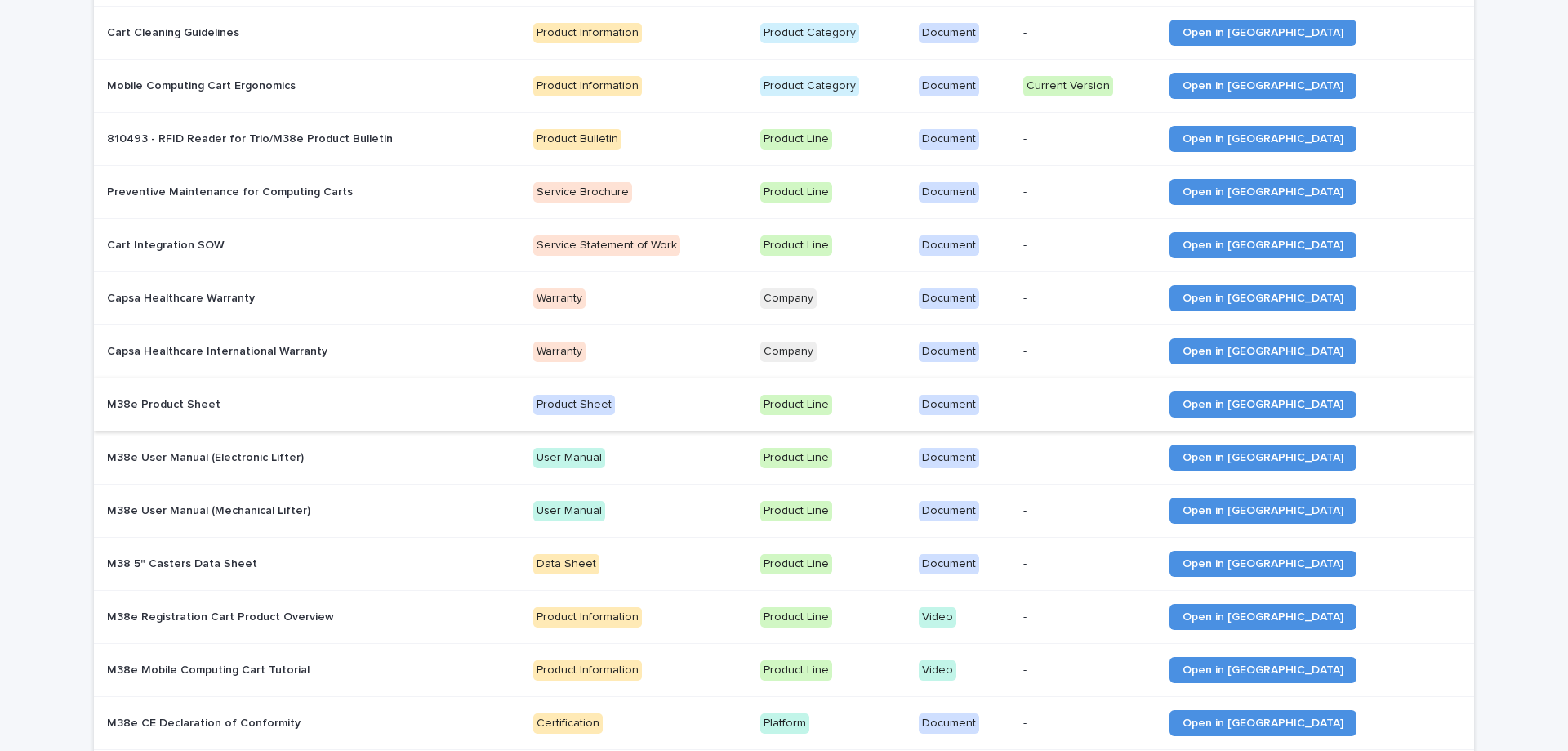
scroll to position [327, 0]
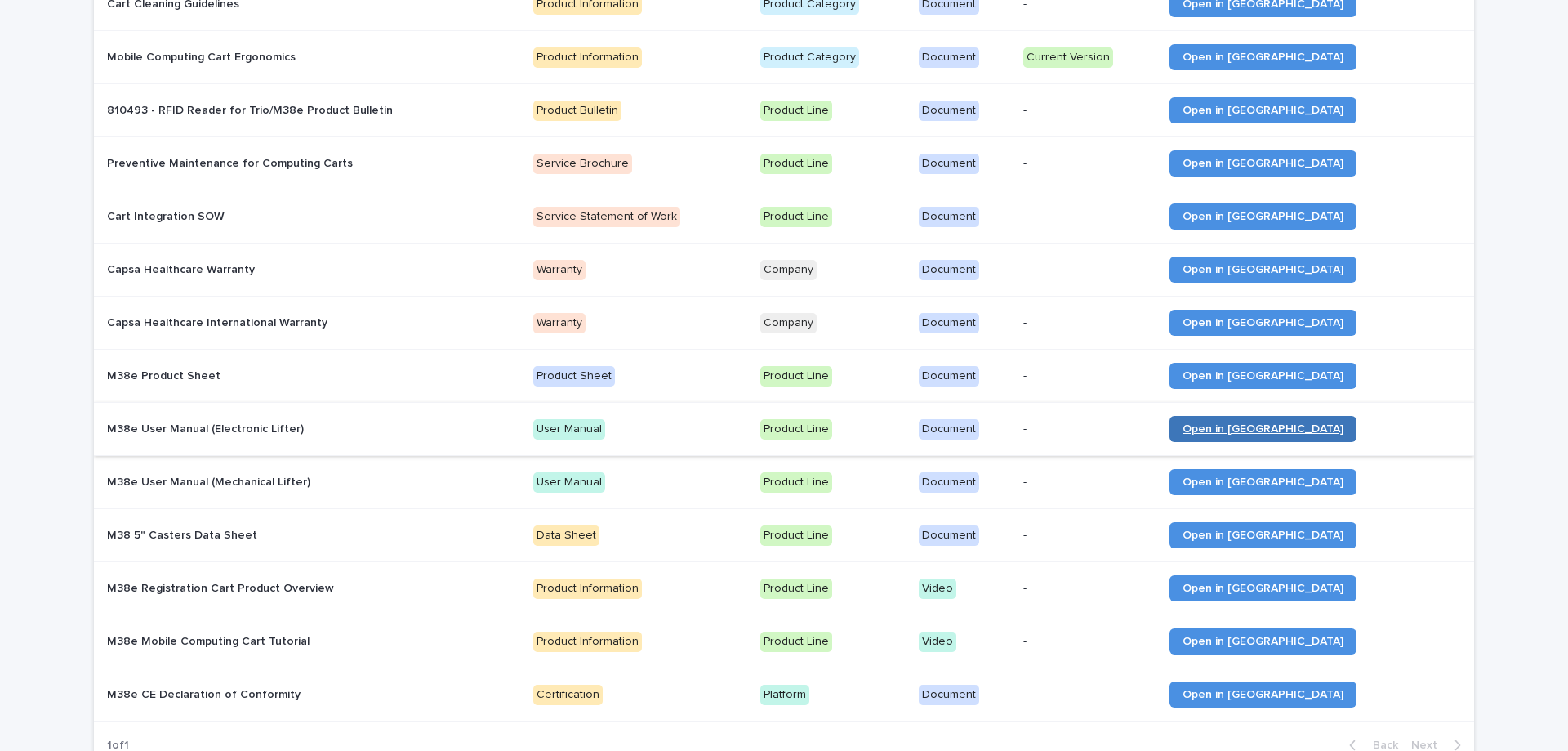
click at [1312, 428] on span "Open in [GEOGRAPHIC_DATA]" at bounding box center [1263, 429] width 160 height 12
